Goal: Find contact information: Find contact information

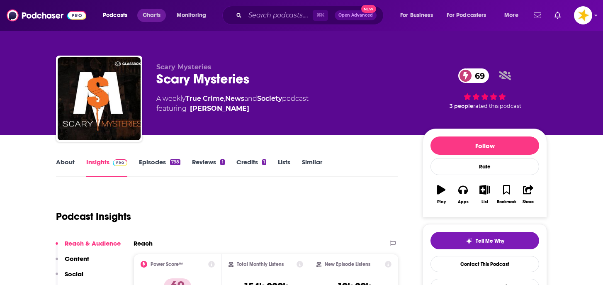
scroll to position [73, 0]
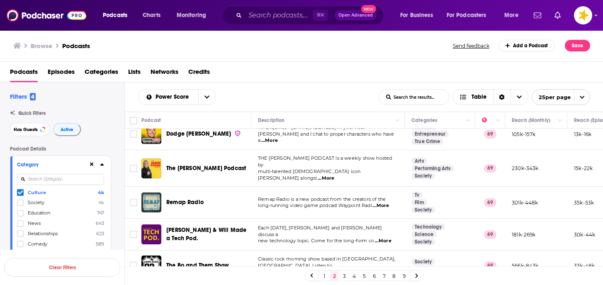
scroll to position [203, 0]
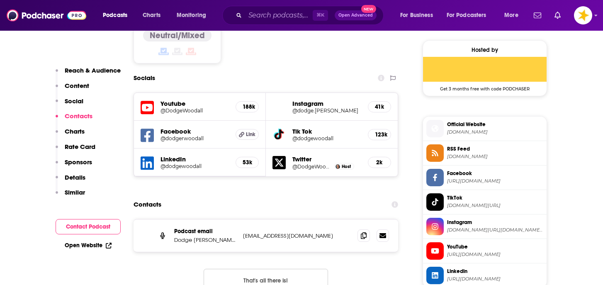
scroll to position [730, 0]
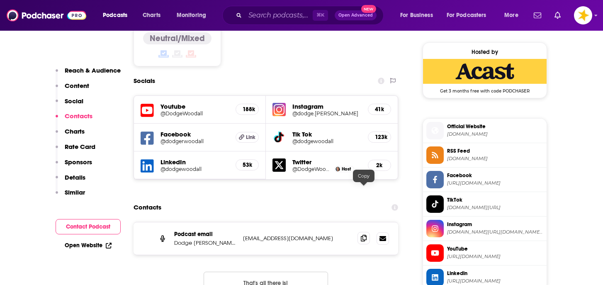
click at [362, 235] on icon at bounding box center [364, 238] width 6 height 7
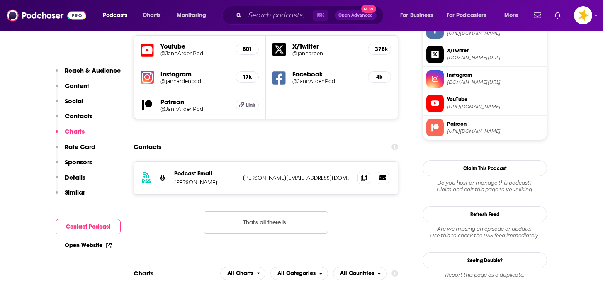
scroll to position [734, 0]
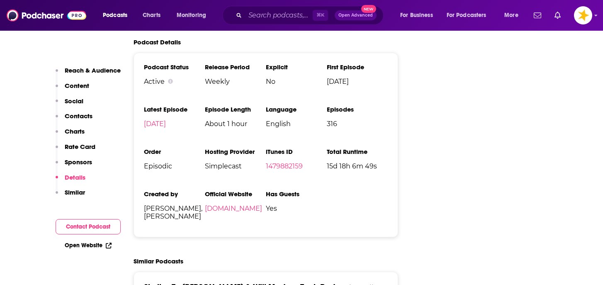
scroll to position [1520, 0]
click at [237, 204] on link "techpod.content.town" at bounding box center [233, 208] width 57 height 8
